Goal: Task Accomplishment & Management: Manage account settings

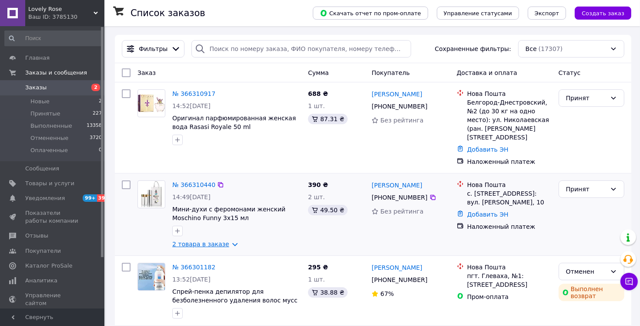
click at [215, 240] on link "2 товара в заказе" at bounding box center [200, 243] width 57 height 7
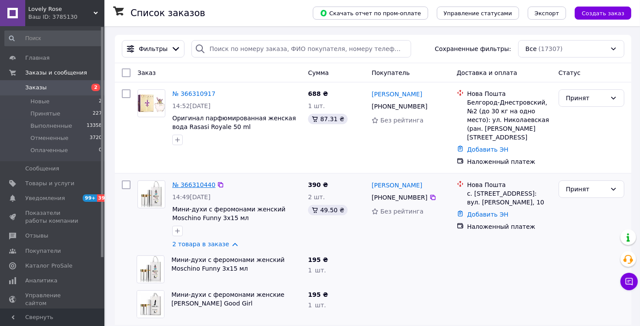
click at [191, 181] on link "№ 366310440" at bounding box center [193, 184] width 43 height 7
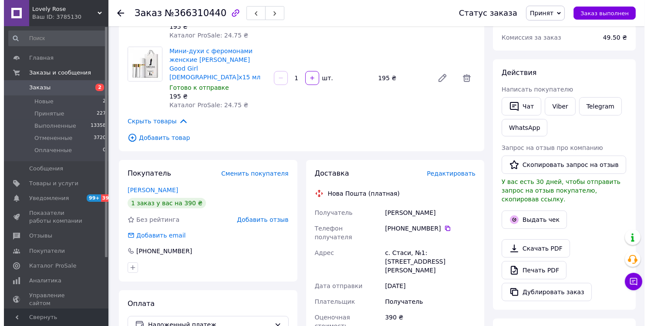
scroll to position [131, 0]
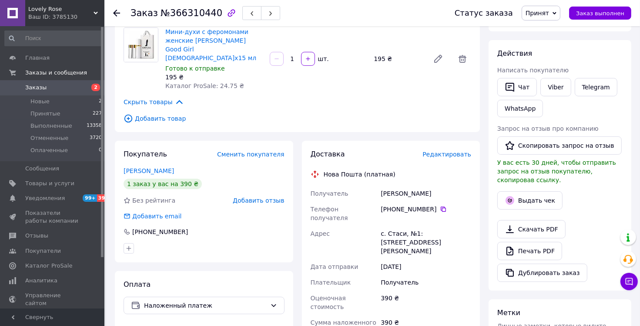
click at [470, 151] on span "Редактировать" at bounding box center [447, 154] width 49 height 7
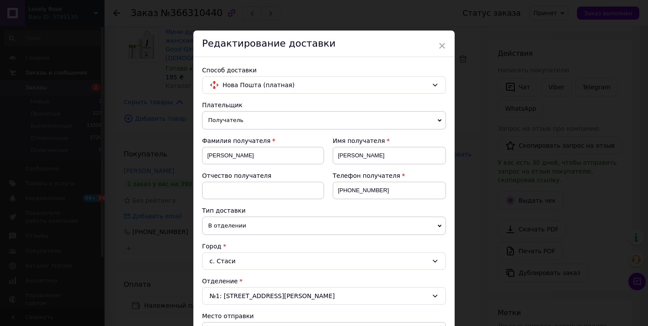
drag, startPoint x: 470, startPoint y: 141, endPoint x: 460, endPoint y: 134, distance: 12.5
click at [460, 134] on div "× Редактирование доставки Способ доставки Нова Пошта (платная) Плательщик Получ…" at bounding box center [324, 163] width 648 height 326
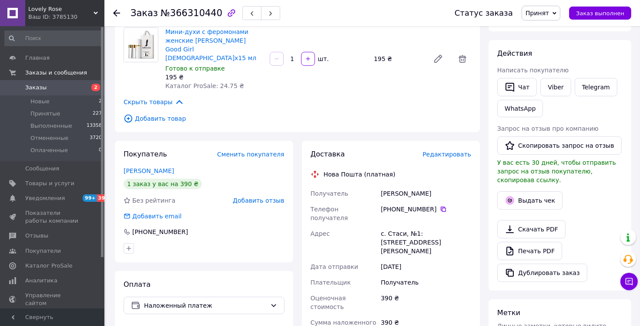
click at [461, 151] on span "Редактировать" at bounding box center [447, 154] width 49 height 7
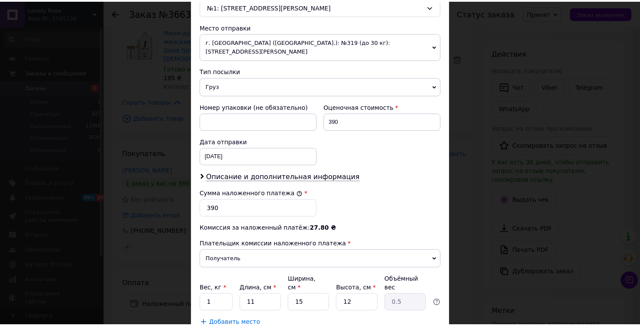
scroll to position [336, 0]
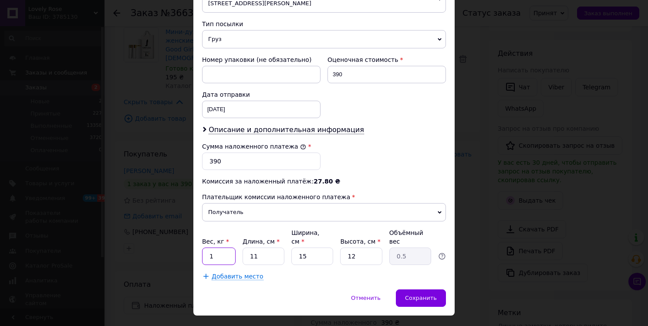
drag, startPoint x: 215, startPoint y: 240, endPoint x: 204, endPoint y: 239, distance: 11.0
click at [204, 247] on input "1" at bounding box center [219, 255] width 34 height 17
type input "0.5"
click at [440, 289] on div "Сохранить" at bounding box center [421, 297] width 50 height 17
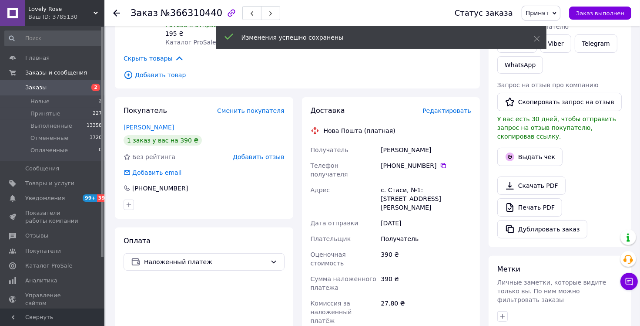
scroll to position [261, 0]
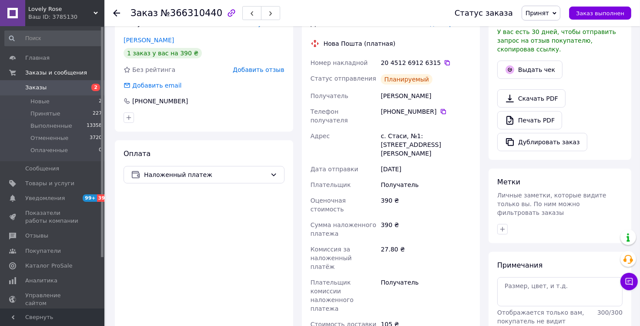
click at [80, 90] on span "Заказы" at bounding box center [52, 88] width 55 height 8
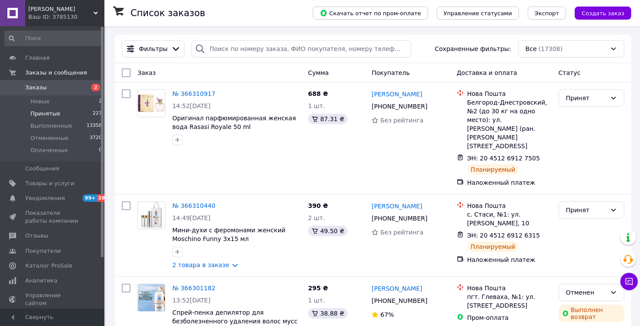
click at [75, 115] on li "Принятые 227" at bounding box center [53, 114] width 107 height 12
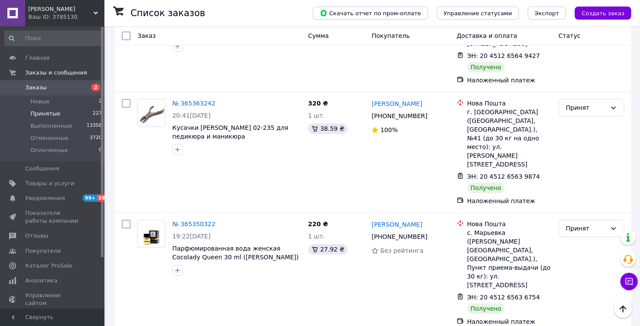
scroll to position [8538, 0]
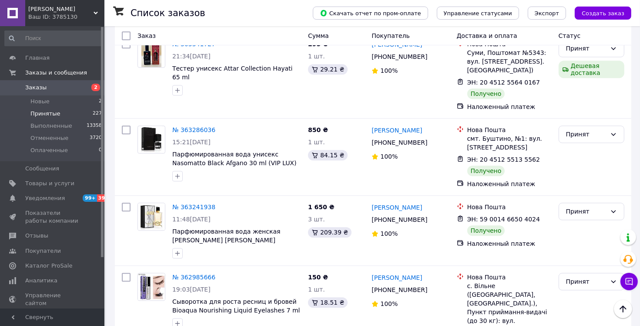
scroll to position [2063, 0]
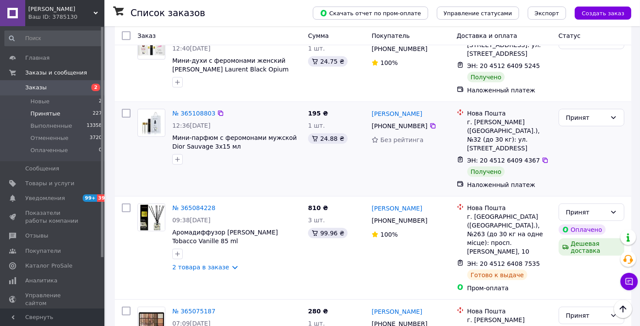
scroll to position [3456, 0]
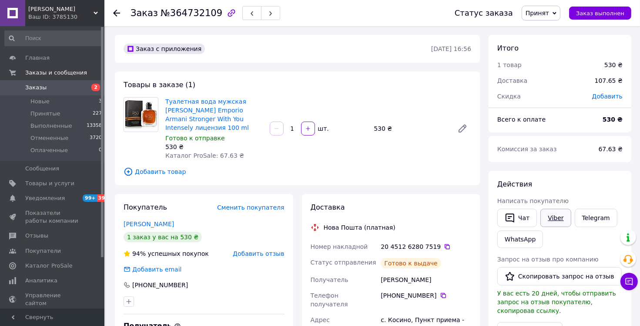
click at [552, 220] on link "Viber" at bounding box center [556, 217] width 30 height 18
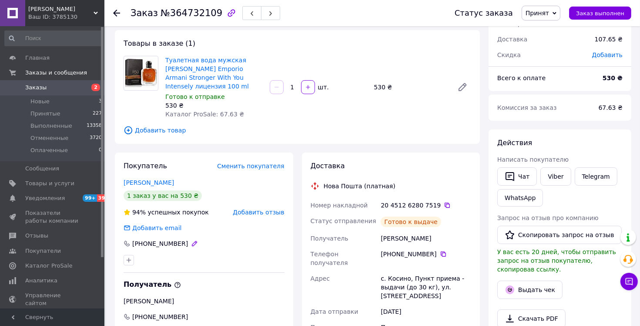
scroll to position [44, 0]
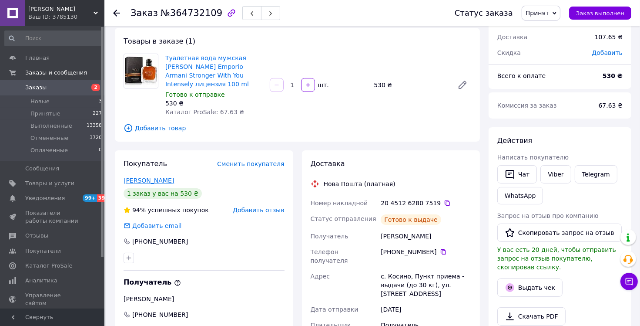
click at [148, 177] on link "[PERSON_NAME]" at bounding box center [149, 180] width 50 height 7
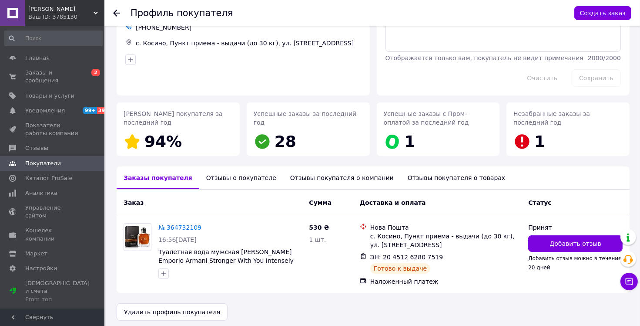
scroll to position [62, 0]
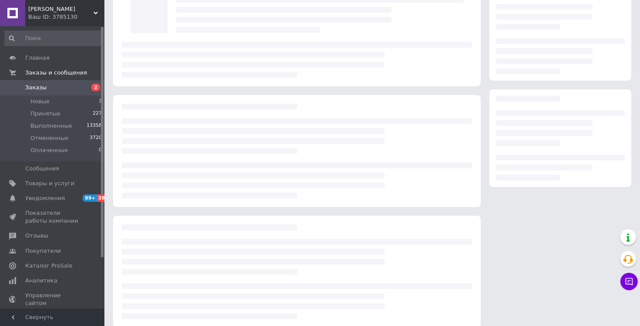
scroll to position [44, 0]
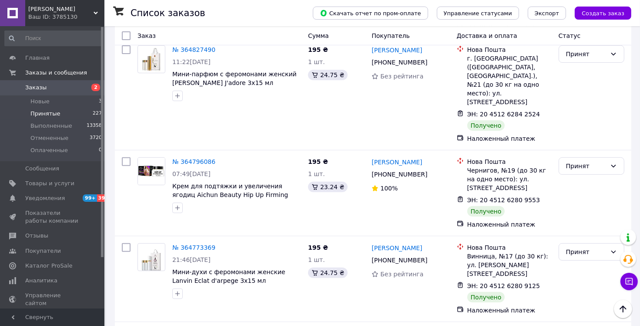
scroll to position [2141, 0]
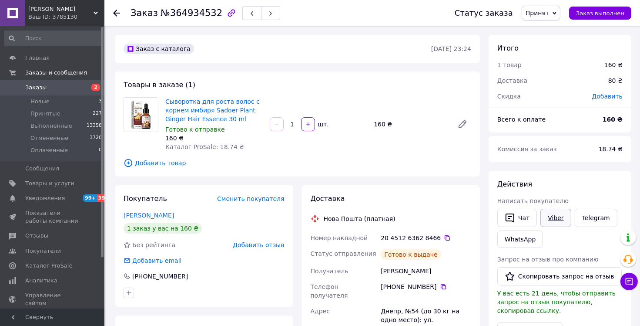
click at [553, 217] on link "Viber" at bounding box center [556, 217] width 30 height 18
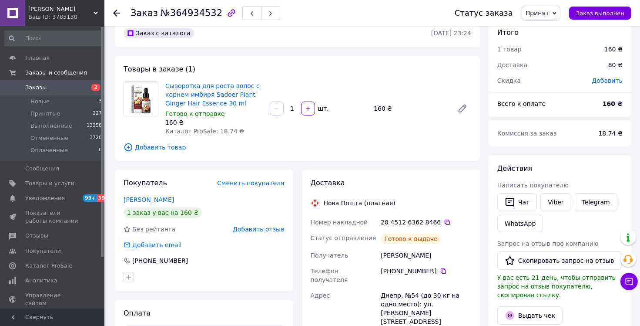
scroll to position [44, 0]
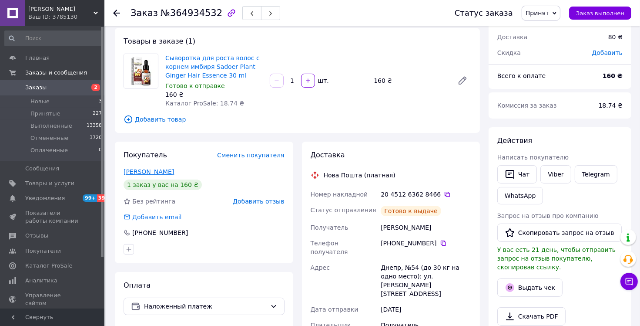
drag, startPoint x: 147, startPoint y: 172, endPoint x: 151, endPoint y: 168, distance: 5.9
click at [148, 172] on link "[PERSON_NAME]" at bounding box center [149, 171] width 50 height 7
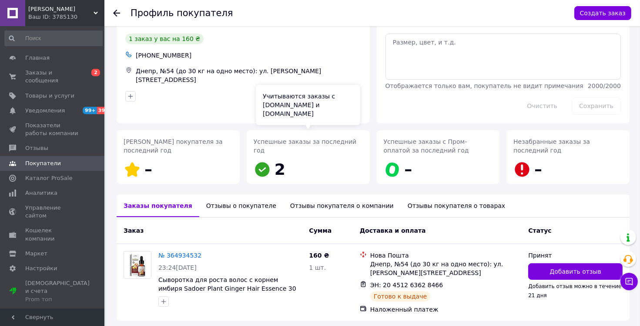
scroll to position [62, 0]
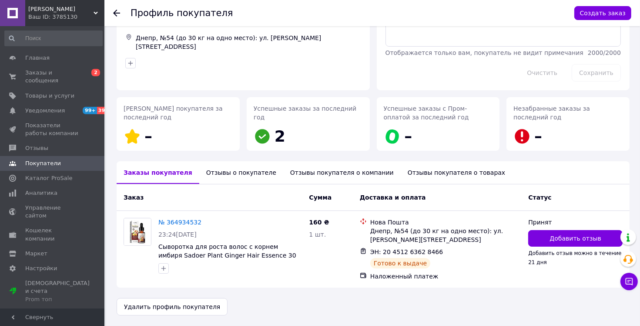
scroll to position [44, 0]
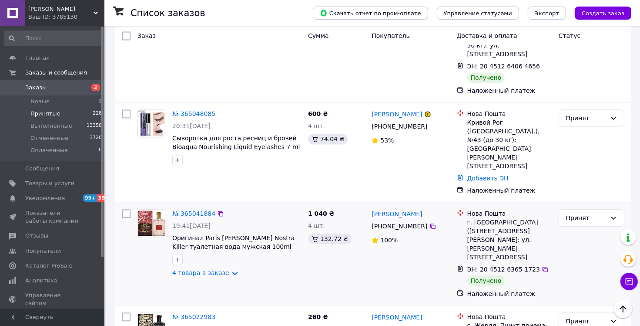
scroll to position [2121, 0]
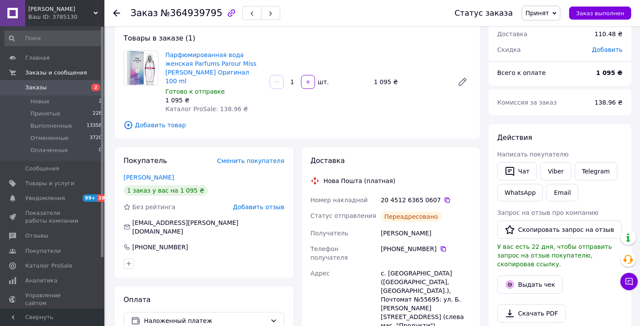
scroll to position [61, 0]
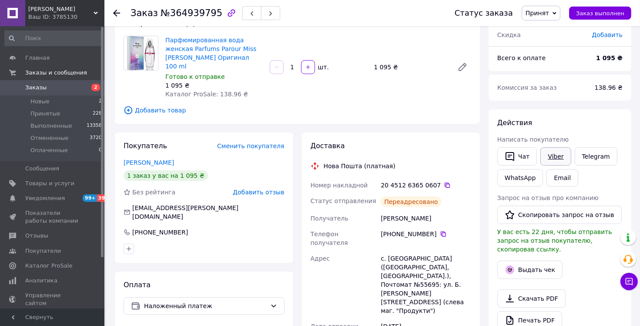
click at [553, 155] on link "Viber" at bounding box center [556, 156] width 30 height 18
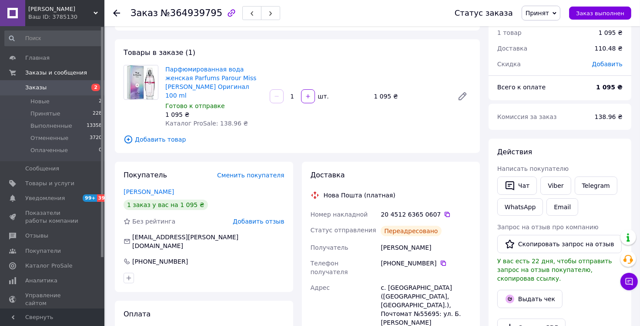
scroll to position [0, 0]
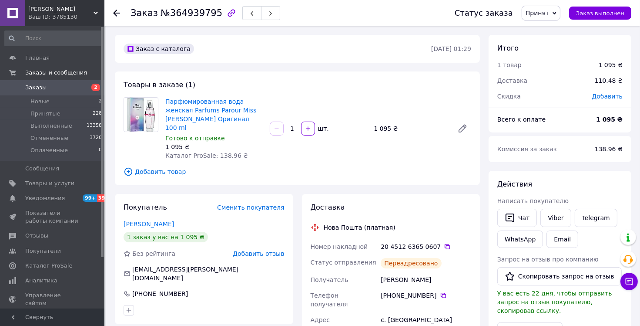
click at [43, 84] on span "Заказы" at bounding box center [35, 88] width 21 height 8
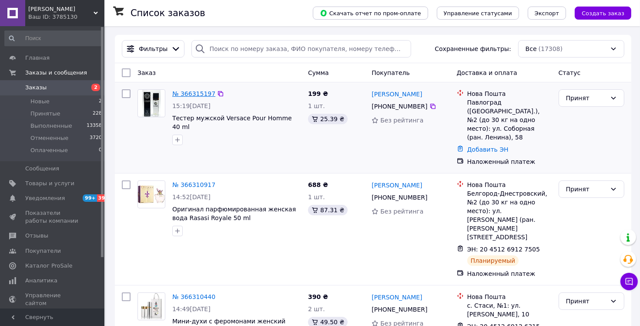
click at [198, 95] on link "№ 366315197" at bounding box center [193, 93] width 43 height 7
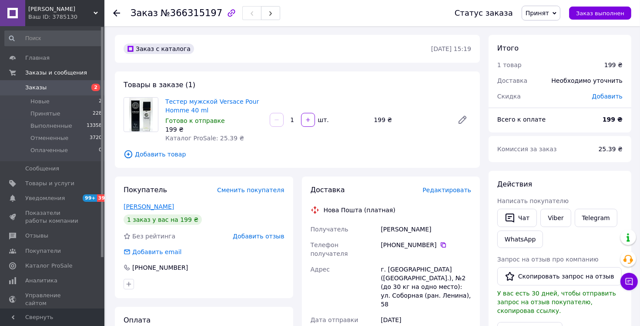
click at [173, 208] on link "[PERSON_NAME]" at bounding box center [149, 206] width 50 height 7
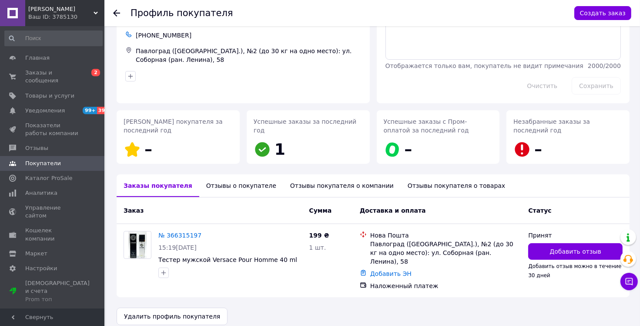
scroll to position [49, 0]
click at [172, 233] on link "№ 366315197" at bounding box center [179, 234] width 43 height 7
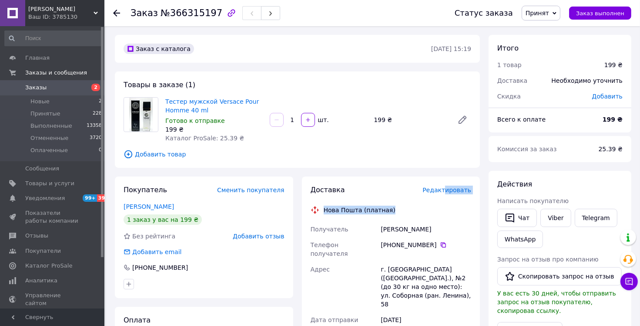
click at [446, 191] on span "Редактировать" at bounding box center [447, 189] width 49 height 7
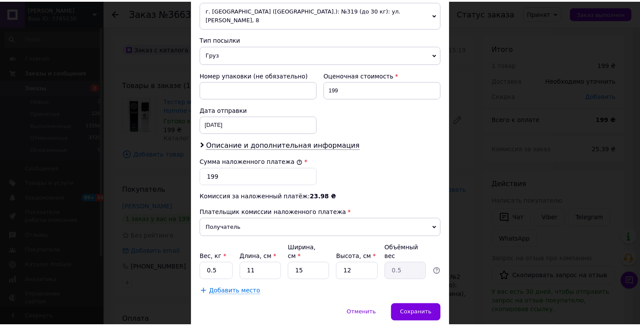
scroll to position [336, 0]
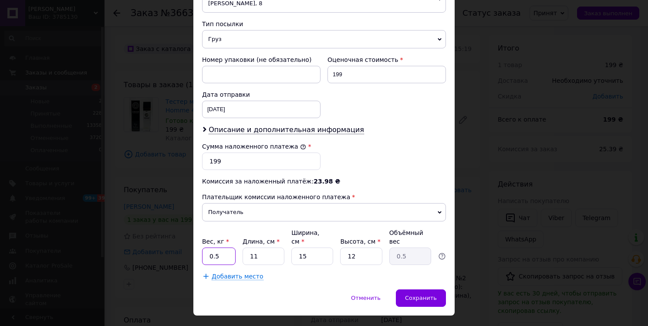
drag, startPoint x: 218, startPoint y: 238, endPoint x: 213, endPoint y: 235, distance: 4.9
click at [213, 247] on input "0.5" at bounding box center [219, 255] width 34 height 17
type input "0.3"
click at [302, 247] on input "15" at bounding box center [312, 255] width 42 height 17
type input "10"
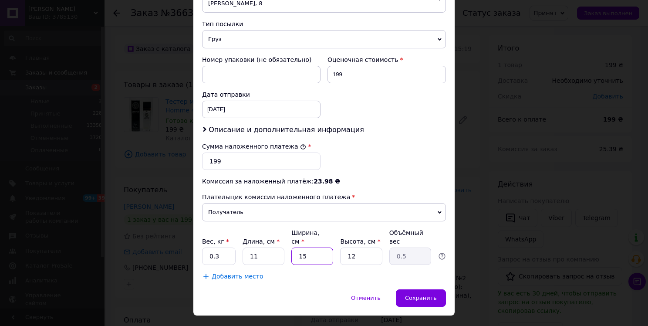
type input "0.33"
type input "10"
drag, startPoint x: 353, startPoint y: 235, endPoint x: 349, endPoint y: 233, distance: 4.5
click at [349, 247] on input "12" at bounding box center [361, 255] width 42 height 17
type input "10"
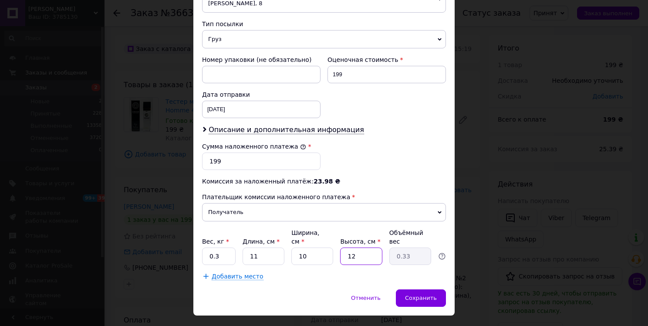
type input "0.28"
type input "10"
click at [414, 289] on div "Сохранить" at bounding box center [421, 297] width 50 height 17
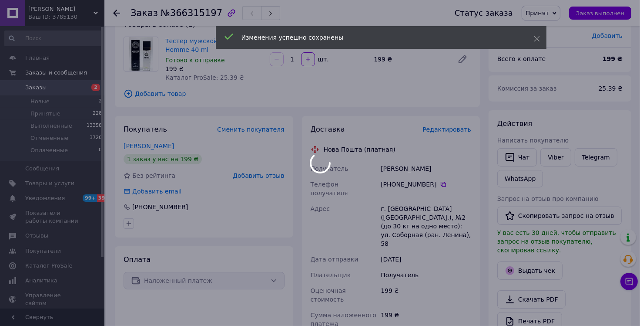
scroll to position [174, 0]
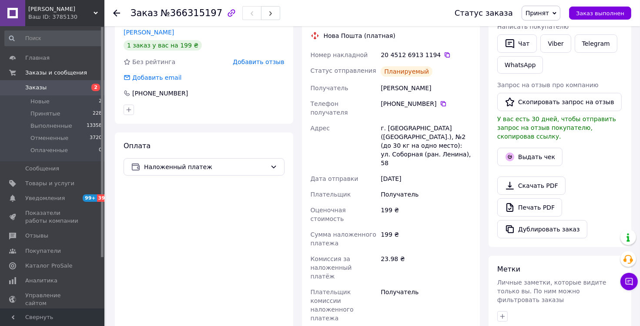
click at [84, 88] on span "2" at bounding box center [93, 88] width 24 height 8
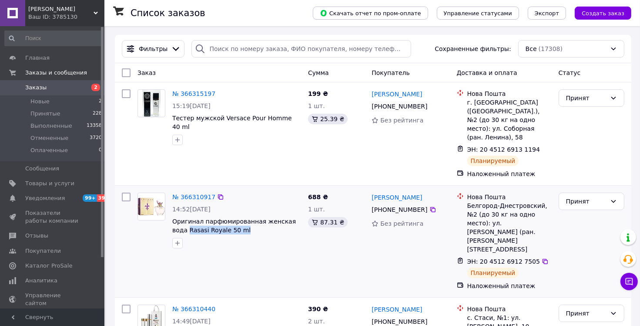
drag, startPoint x: 226, startPoint y: 223, endPoint x: 169, endPoint y: 222, distance: 57.5
click at [169, 222] on div "№ 366310917 14:52[DATE] Оригинал парфюмированная женская вода Rasasi Royale 50 …" at bounding box center [237, 220] width 136 height 63
copy span "Rasasi Royale 50 ml"
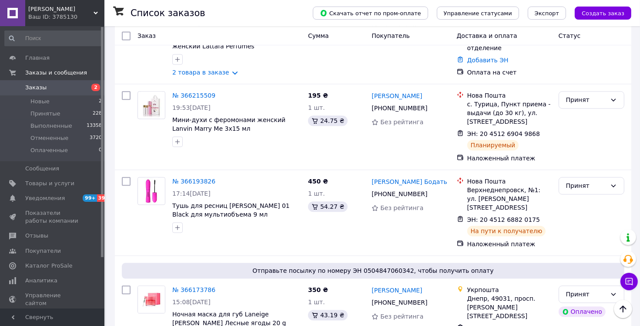
scroll to position [4900, 0]
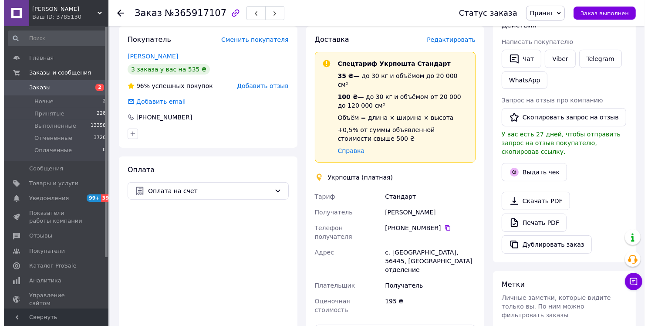
scroll to position [157, 0]
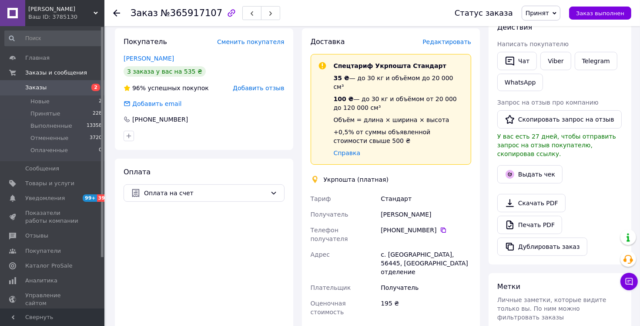
click at [460, 42] on span "Редактировать" at bounding box center [447, 41] width 49 height 7
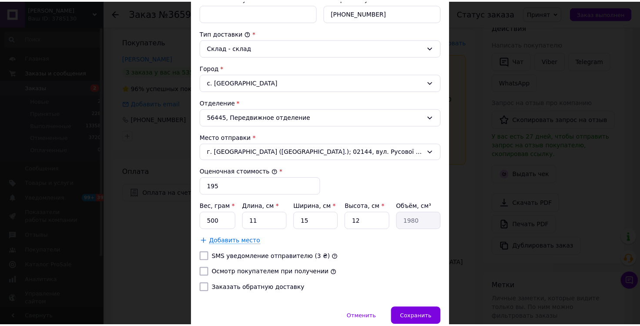
scroll to position [248, 0]
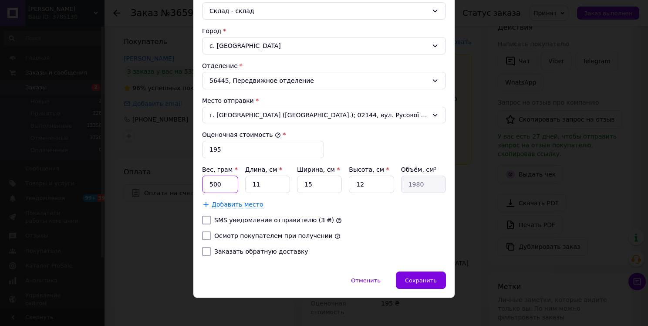
click at [208, 184] on input "500" at bounding box center [220, 183] width 36 height 17
type input "200"
drag, startPoint x: 313, startPoint y: 184, endPoint x: 305, endPoint y: 182, distance: 8.5
click at [305, 182] on input "15" at bounding box center [319, 183] width 45 height 17
type input "12"
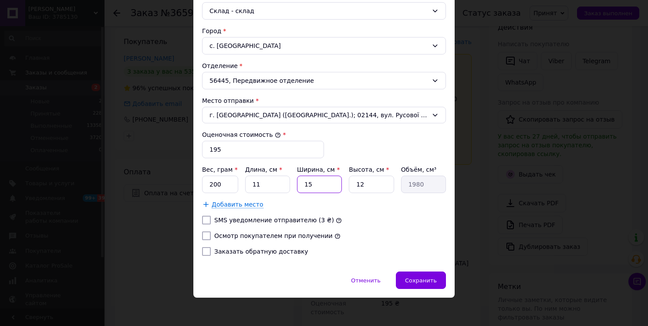
type input "1584"
type input "12"
click at [203, 234] on input "Осмотр покупателем при получении" at bounding box center [206, 235] width 9 height 9
checkbox input "true"
click at [427, 272] on div "Сохранить" at bounding box center [421, 279] width 50 height 17
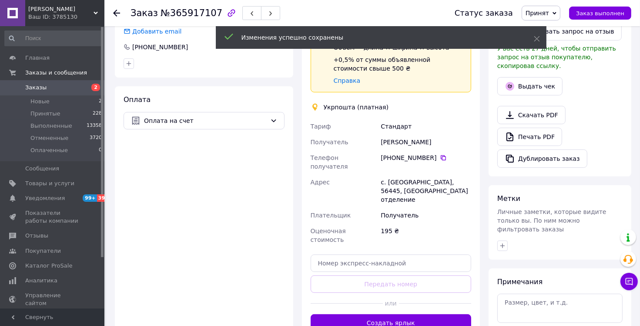
scroll to position [234, 0]
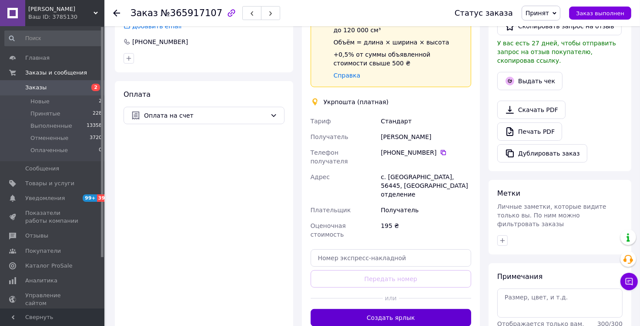
click at [382, 309] on button "Создать ярлык" at bounding box center [391, 317] width 161 height 17
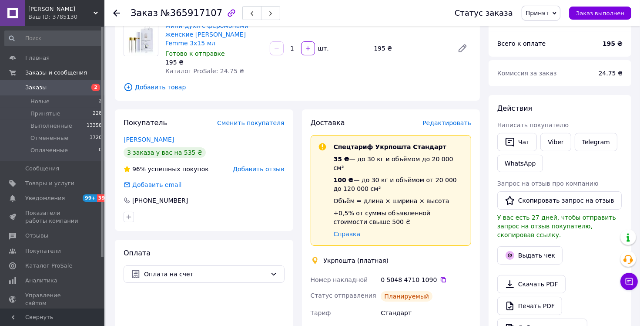
scroll to position [64, 0]
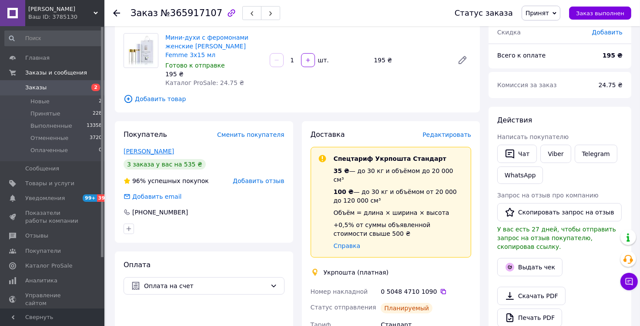
click at [149, 151] on link "[PERSON_NAME]" at bounding box center [149, 151] width 50 height 7
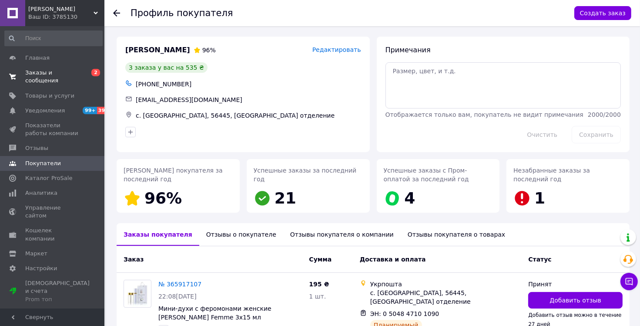
click at [85, 70] on span "0 2" at bounding box center [93, 77] width 24 height 16
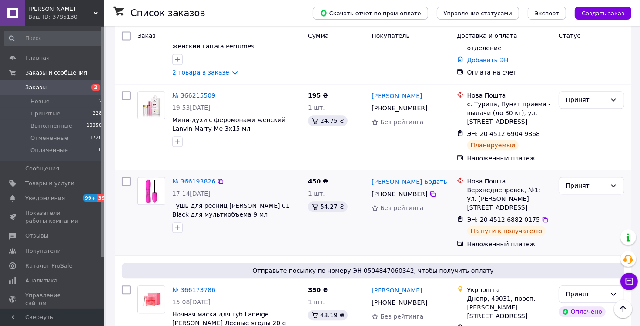
scroll to position [4900, 0]
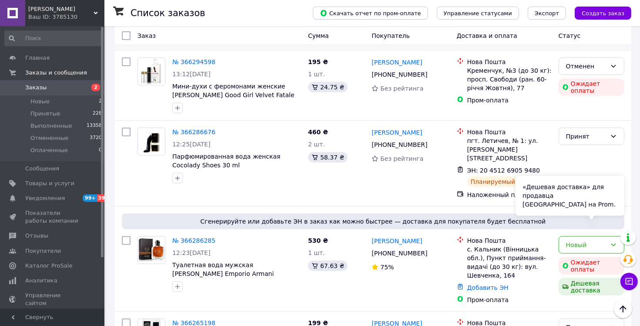
scroll to position [467, 0]
